Goal: Understand process/instructions

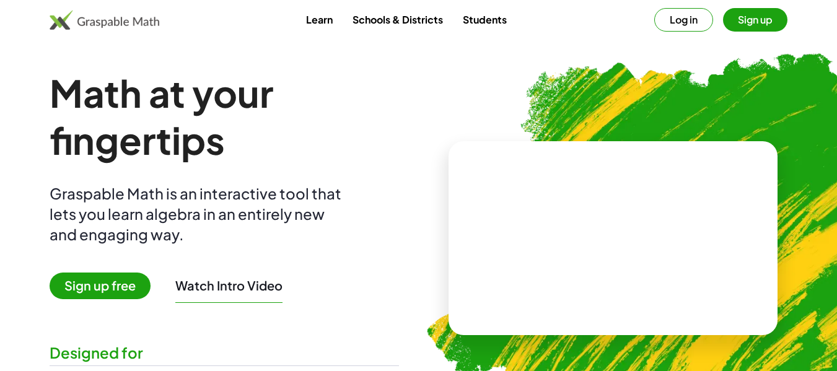
drag, startPoint x: 501, startPoint y: 45, endPoint x: 435, endPoint y: 73, distance: 71.9
click at [435, 73] on img at bounding box center [675, 232] width 545 height 459
drag, startPoint x: 435, startPoint y: 73, endPoint x: 424, endPoint y: 100, distance: 29.2
click at [424, 100] on img at bounding box center [675, 232] width 545 height 459
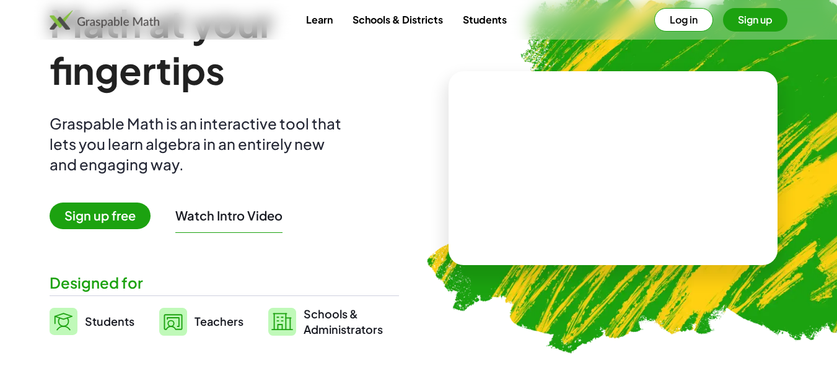
scroll to position [42, 0]
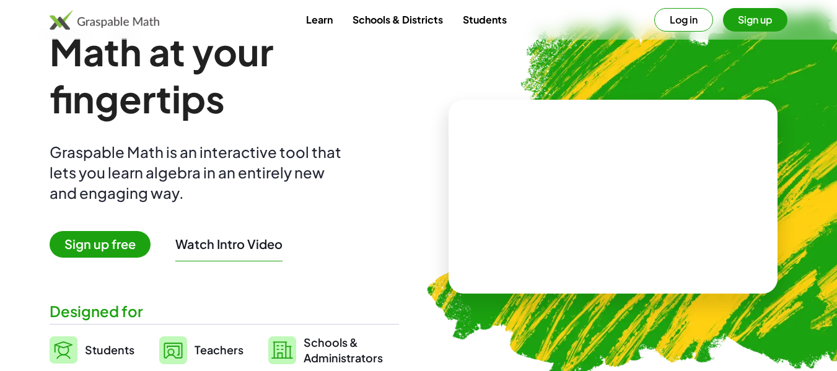
drag, startPoint x: 424, startPoint y: 99, endPoint x: 414, endPoint y: 82, distance: 19.1
click at [414, 82] on img at bounding box center [675, 191] width 545 height 459
drag, startPoint x: 272, startPoint y: 26, endPoint x: 258, endPoint y: 78, distance: 53.8
click at [258, 78] on h1 "Math at your fingertips" at bounding box center [224, 75] width 349 height 94
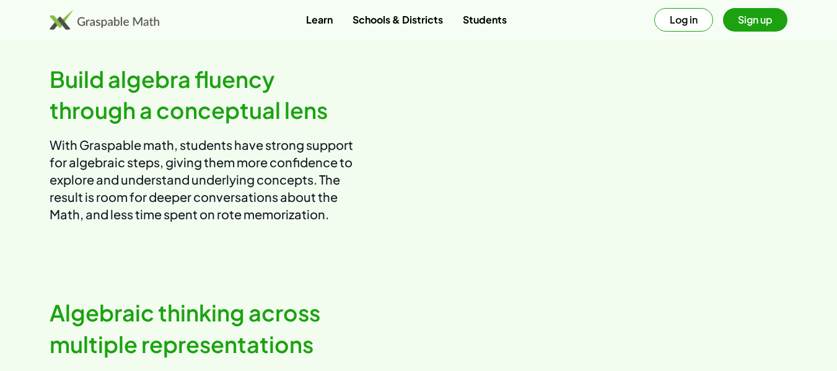
scroll to position [696, 0]
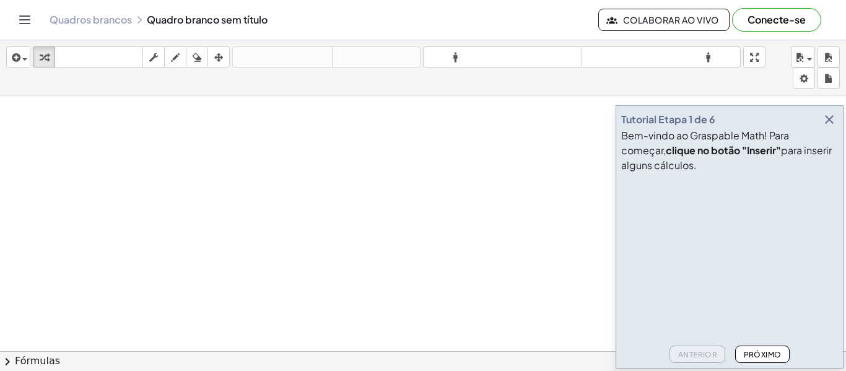
drag, startPoint x: 167, startPoint y: 149, endPoint x: 188, endPoint y: 196, distance: 51.3
click at [173, 59] on icon "button" at bounding box center [175, 57] width 9 height 15
drag, startPoint x: 138, startPoint y: 159, endPoint x: 196, endPoint y: 220, distance: 84.6
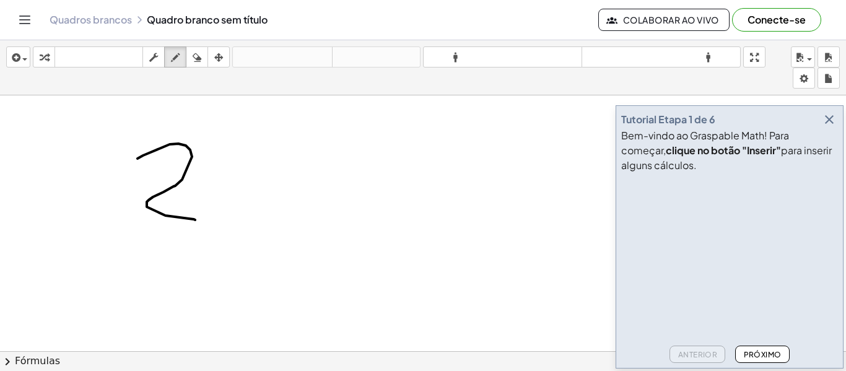
click at [196, 220] on div at bounding box center [423, 138] width 846 height 610
drag, startPoint x: 220, startPoint y: 196, endPoint x: 198, endPoint y: 216, distance: 29.4
click at [198, 216] on div at bounding box center [423, 138] width 846 height 610
drag, startPoint x: 198, startPoint y: 197, endPoint x: 212, endPoint y: 217, distance: 25.3
click at [212, 217] on div at bounding box center [423, 138] width 846 height 610
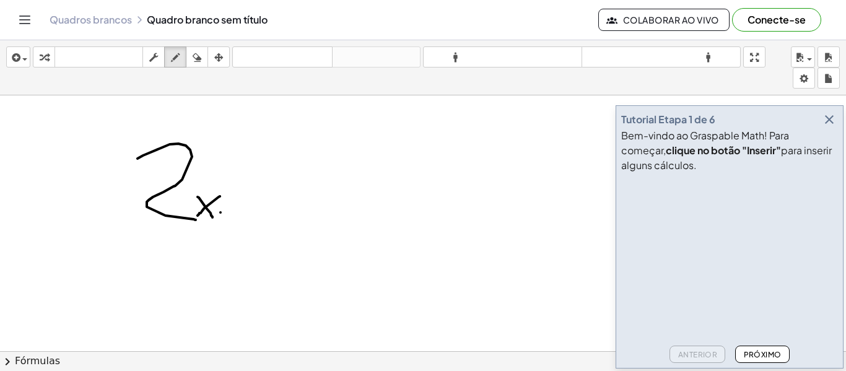
drag, startPoint x: 221, startPoint y: 212, endPoint x: 245, endPoint y: 212, distance: 24.2
click at [245, 212] on div at bounding box center [423, 138] width 846 height 610
drag, startPoint x: 245, startPoint y: 212, endPoint x: 262, endPoint y: 204, distance: 19.4
click at [262, 204] on div at bounding box center [423, 138] width 846 height 610
drag, startPoint x: 277, startPoint y: 205, endPoint x: 301, endPoint y: 234, distance: 37.8
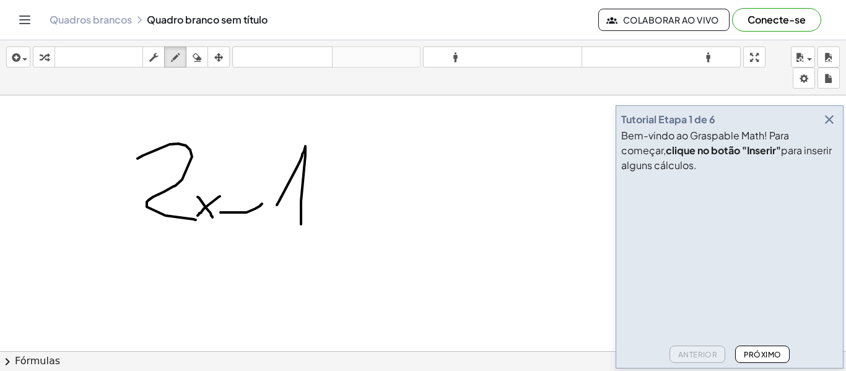
click at [301, 234] on div at bounding box center [423, 138] width 846 height 610
drag, startPoint x: 339, startPoint y: 203, endPoint x: 366, endPoint y: 201, distance: 26.7
click at [366, 201] on div at bounding box center [423, 138] width 846 height 610
drag, startPoint x: 341, startPoint y: 217, endPoint x: 382, endPoint y: 217, distance: 40.3
click at [382, 217] on div at bounding box center [423, 138] width 846 height 610
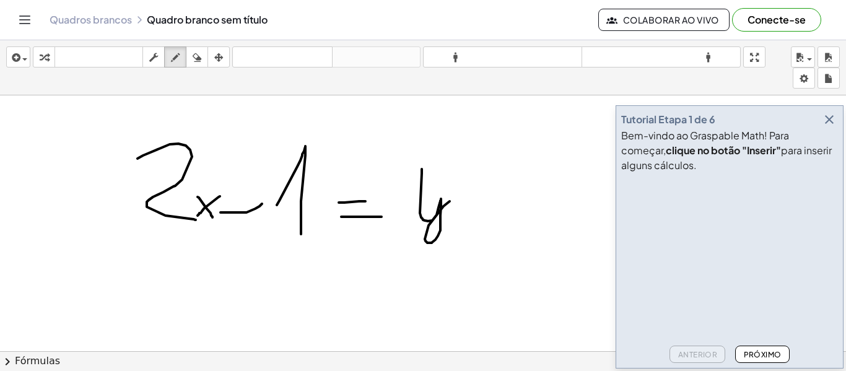
drag, startPoint x: 422, startPoint y: 169, endPoint x: 462, endPoint y: 193, distance: 46.6
click at [462, 193] on div at bounding box center [423, 138] width 846 height 610
click at [224, 235] on div at bounding box center [423, 138] width 846 height 610
click at [160, 59] on div "button" at bounding box center [154, 57] width 16 height 15
click at [162, 151] on div at bounding box center [423, 138] width 846 height 610
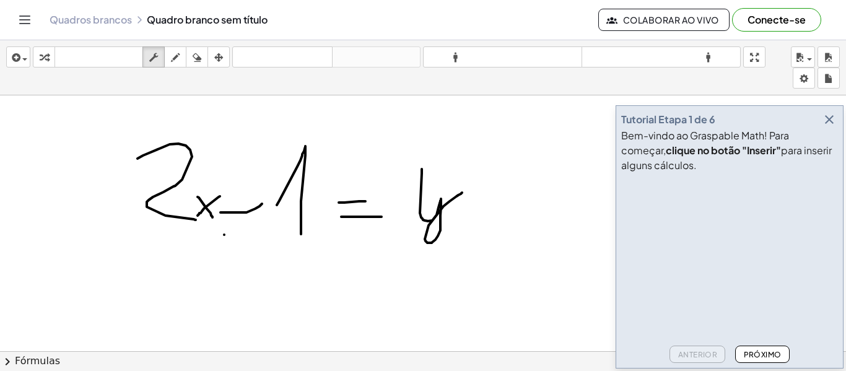
click at [159, 149] on div at bounding box center [423, 138] width 846 height 610
drag, startPoint x: 116, startPoint y: 129, endPoint x: 522, endPoint y: 248, distance: 422.8
click at [522, 248] on div at bounding box center [423, 138] width 846 height 610
click at [27, 19] on icon "Alternar navegação" at bounding box center [24, 19] width 15 height 15
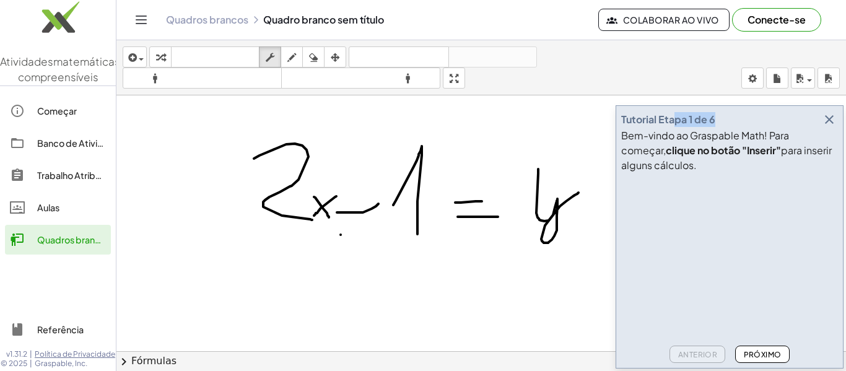
drag, startPoint x: 763, startPoint y: 115, endPoint x: 672, endPoint y: 119, distance: 90.5
click at [672, 119] on div "Tutorial Etapa 1 de 6" at bounding box center [729, 119] width 217 height 17
click at [672, 119] on font "Tutorial Etapa 1 de 6" at bounding box center [668, 119] width 94 height 13
